Goal: Find specific page/section: Find specific page/section

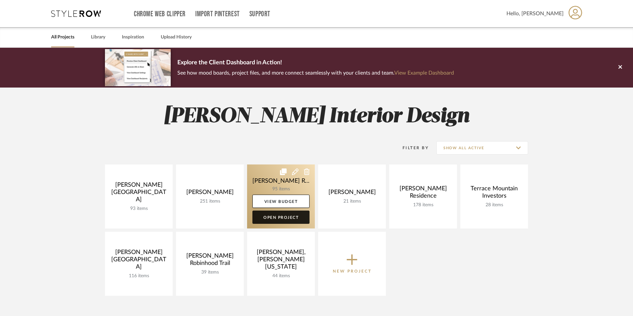
click at [280, 218] on link "Open Project" at bounding box center [280, 217] width 57 height 13
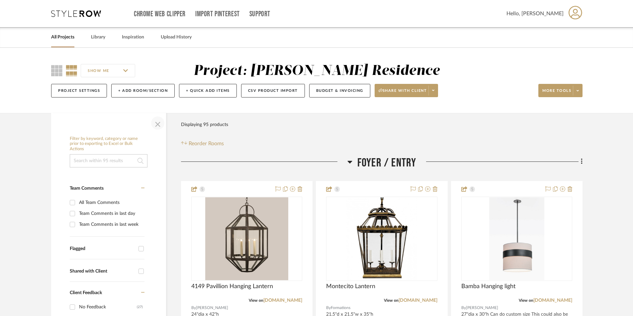
click at [159, 126] on span "button" at bounding box center [158, 123] width 16 height 16
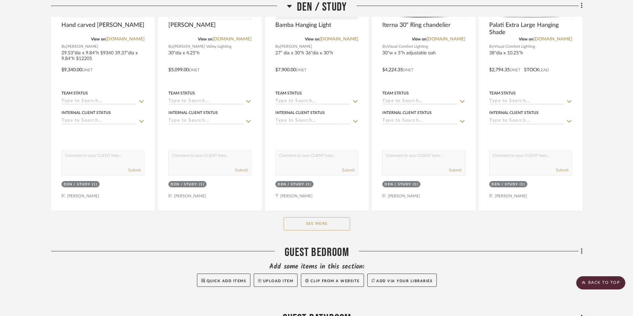
scroll to position [1328, 0]
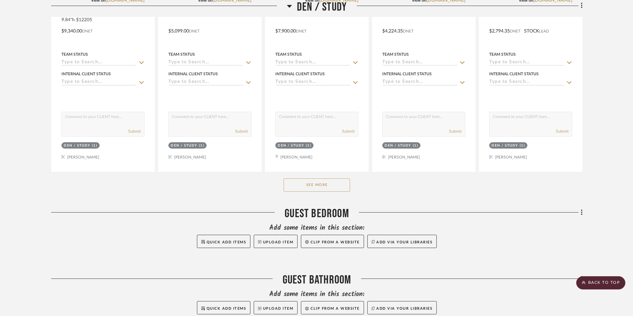
click at [312, 185] on button "See More" at bounding box center [317, 185] width 66 height 13
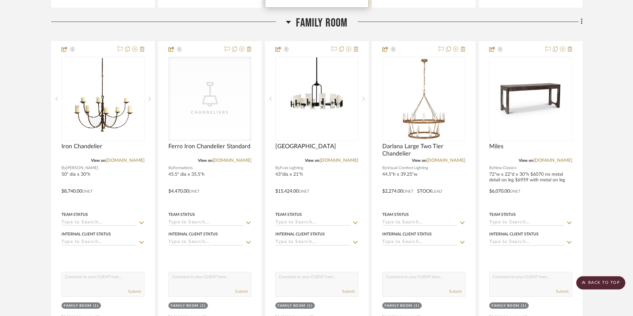
scroll to position [2623, 0]
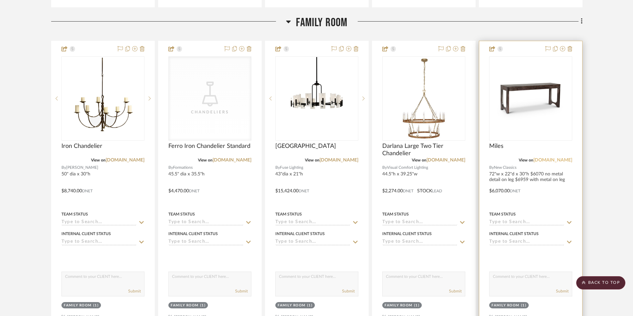
click at [546, 160] on link "[DOMAIN_NAME]" at bounding box center [552, 160] width 39 height 5
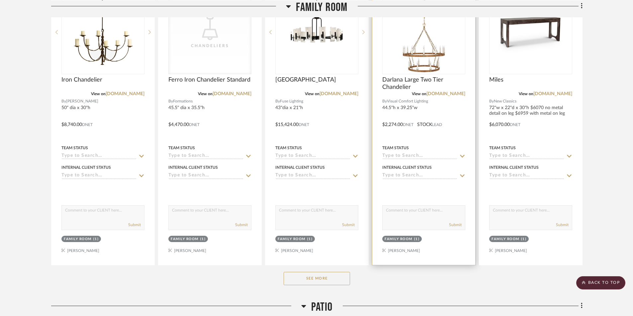
scroll to position [2723, 0]
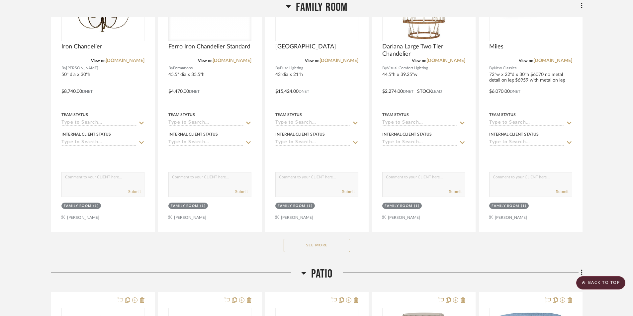
click at [307, 247] on button "See More" at bounding box center [317, 245] width 66 height 13
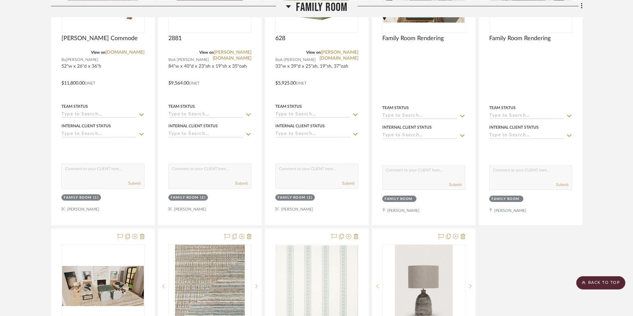
scroll to position [3453, 0]
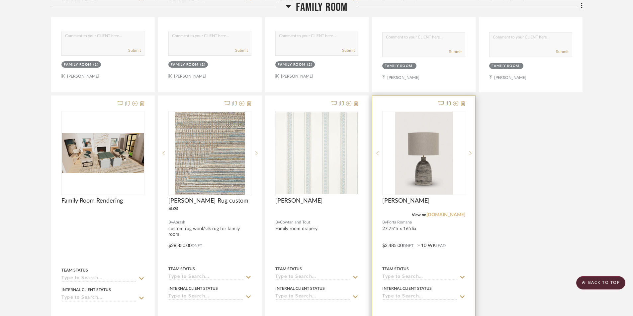
click at [444, 215] on link "[DOMAIN_NAME]" at bounding box center [445, 215] width 39 height 5
